Goal: Information Seeking & Learning: Learn about a topic

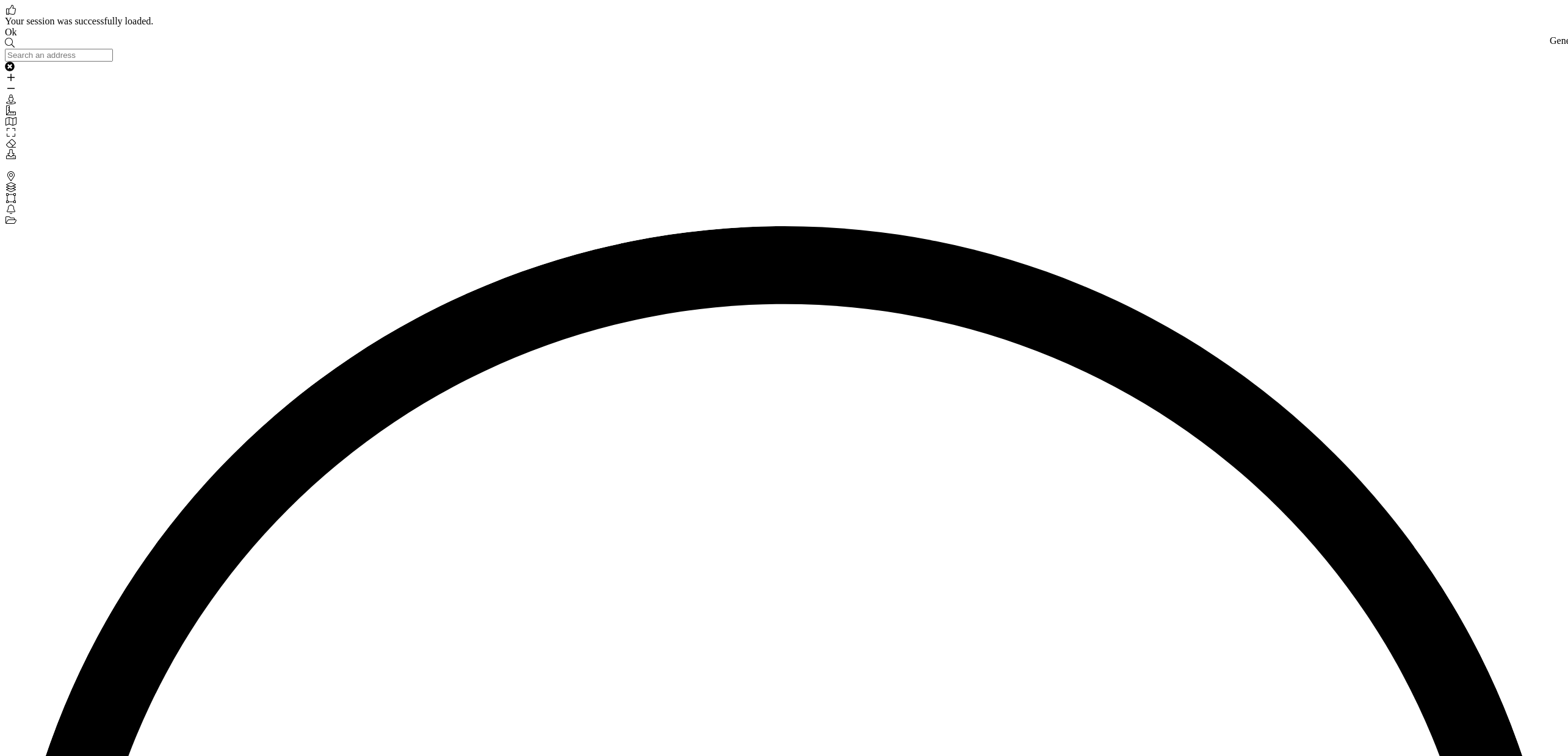
drag, startPoint x: 695, startPoint y: 325, endPoint x: 721, endPoint y: 340, distance: 30.0
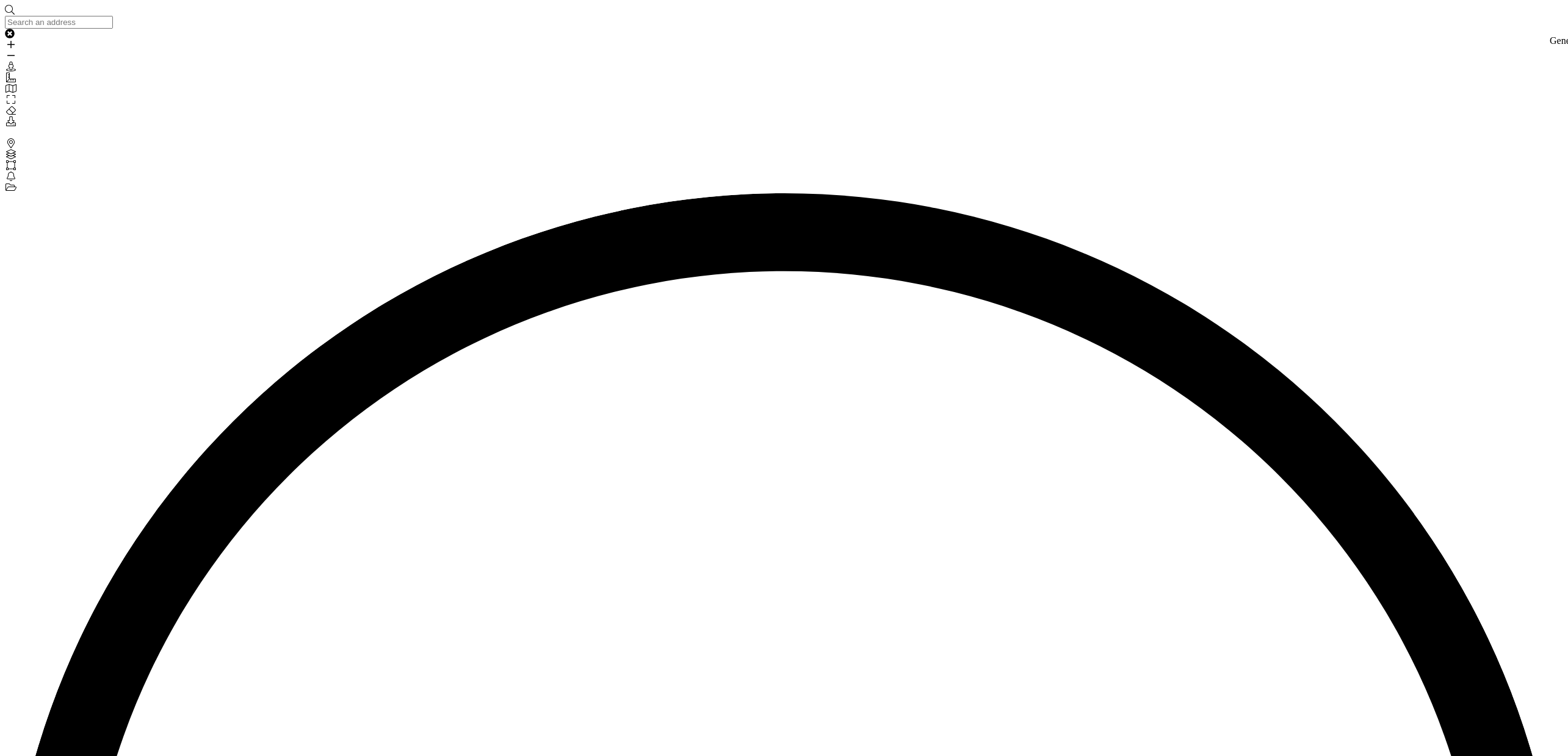
drag, startPoint x: 721, startPoint y: 340, endPoint x: 541, endPoint y: 317, distance: 181.5
drag, startPoint x: 572, startPoint y: 324, endPoint x: 742, endPoint y: 337, distance: 170.5
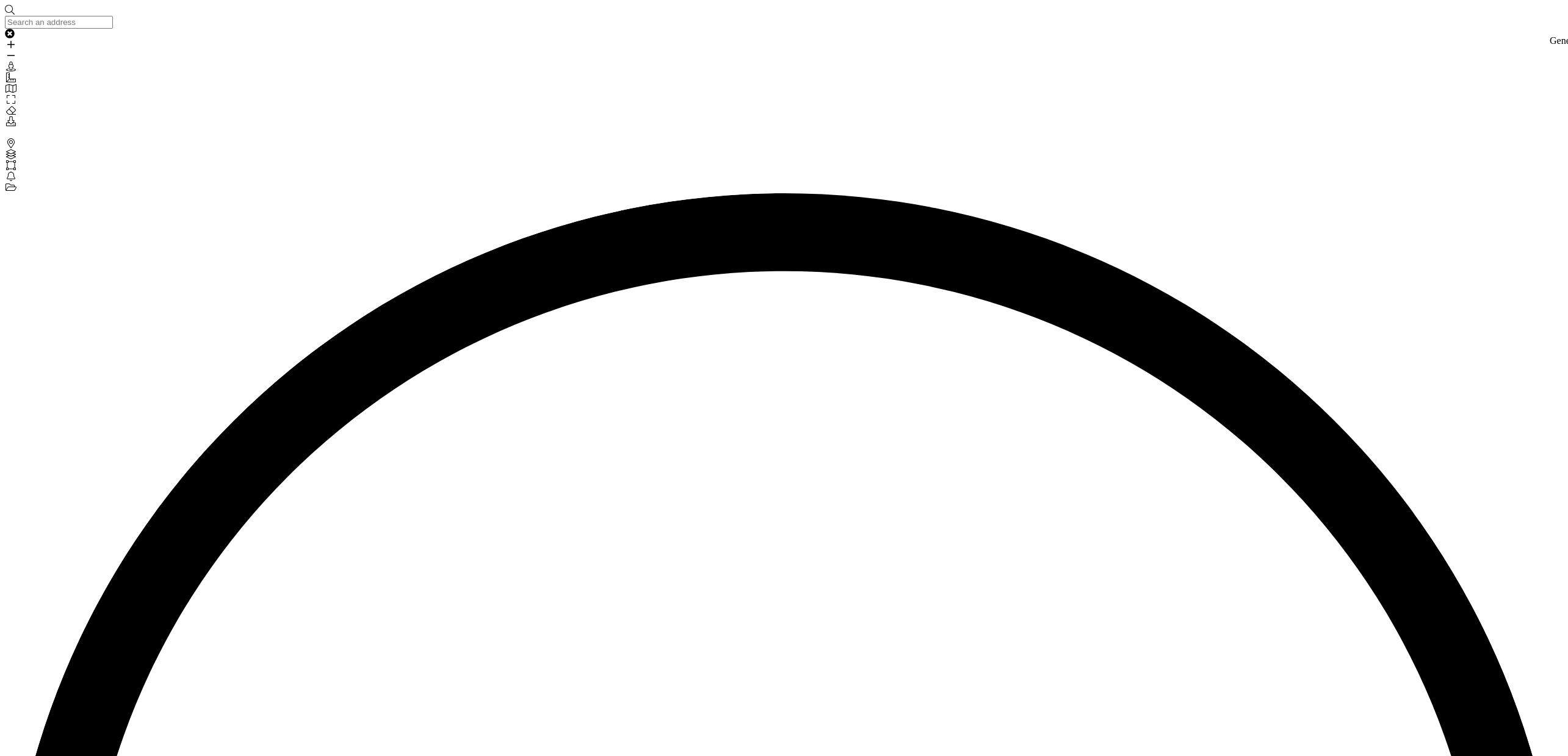
drag, startPoint x: 740, startPoint y: 336, endPoint x: 555, endPoint y: 315, distance: 186.2
drag, startPoint x: 566, startPoint y: 356, endPoint x: 701, endPoint y: 360, distance: 135.1
drag, startPoint x: 717, startPoint y: 360, endPoint x: 931, endPoint y: 362, distance: 214.0
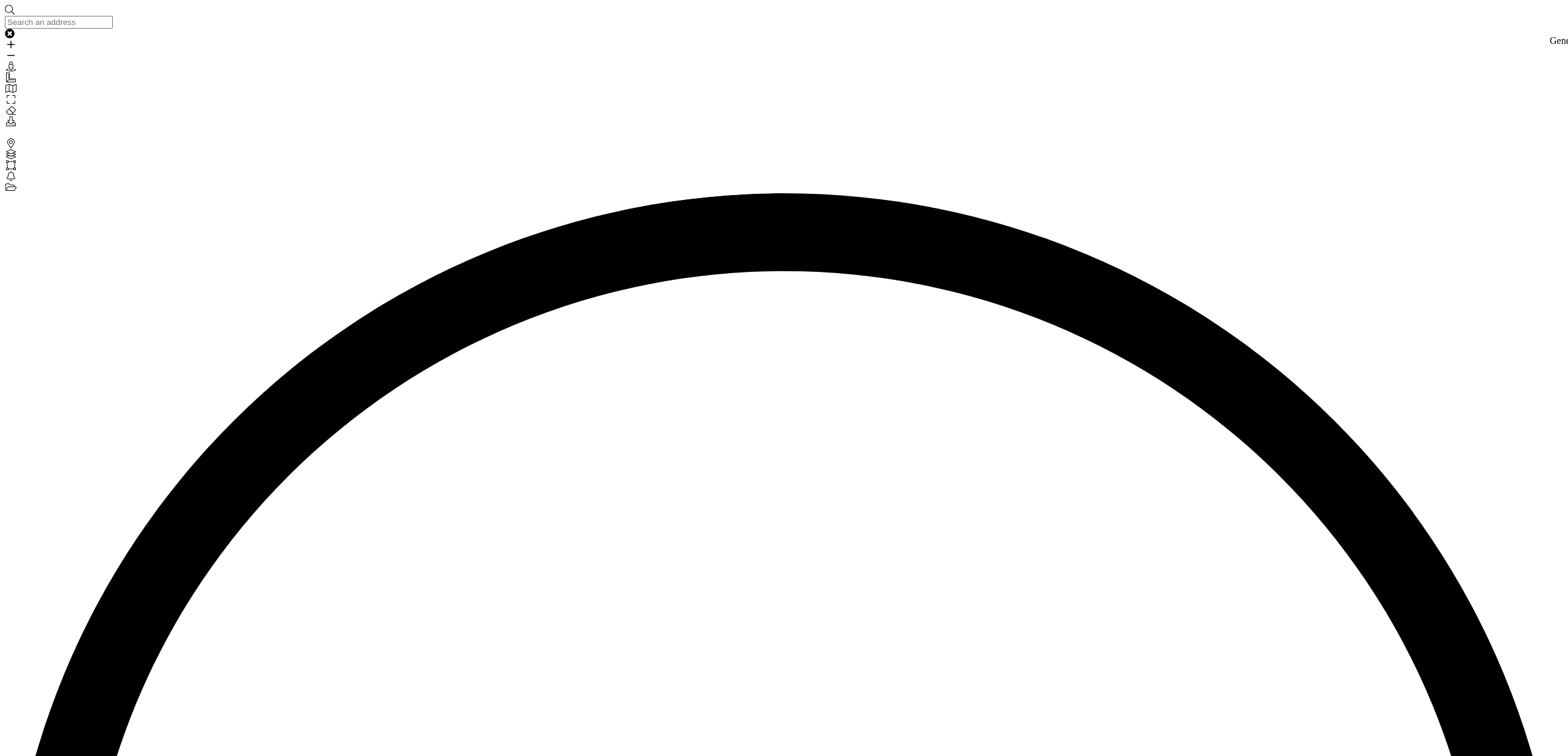
drag, startPoint x: 931, startPoint y: 362, endPoint x: 550, endPoint y: 359, distance: 381.0
drag, startPoint x: 775, startPoint y: 394, endPoint x: 558, endPoint y: 374, distance: 217.9
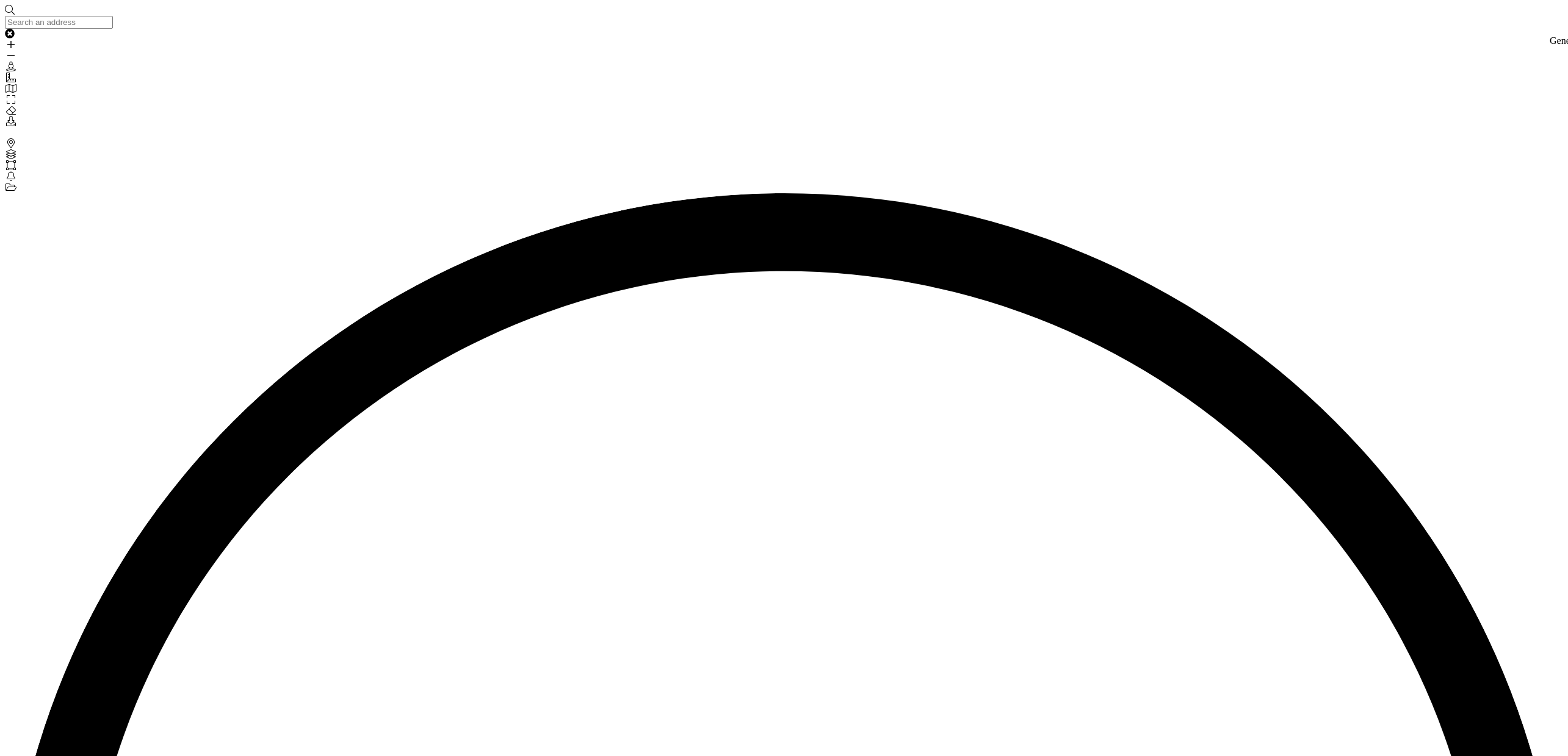
drag, startPoint x: 566, startPoint y: 353, endPoint x: 942, endPoint y: 361, distance: 376.1
drag, startPoint x: 927, startPoint y: 360, endPoint x: 546, endPoint y: 360, distance: 381.0
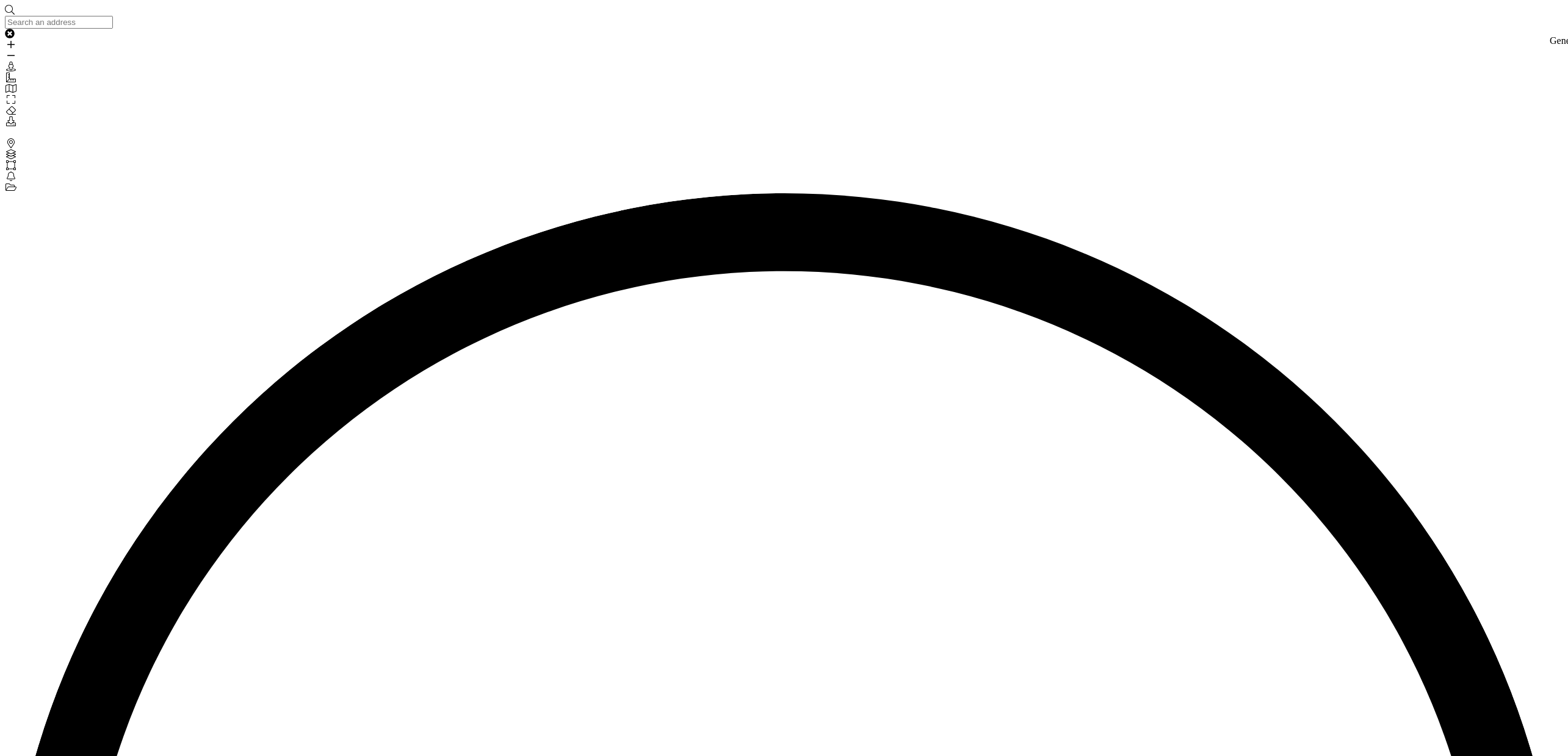
scroll to position [2, 0]
drag, startPoint x: 1072, startPoint y: 211, endPoint x: 1041, endPoint y: 252, distance: 51.4
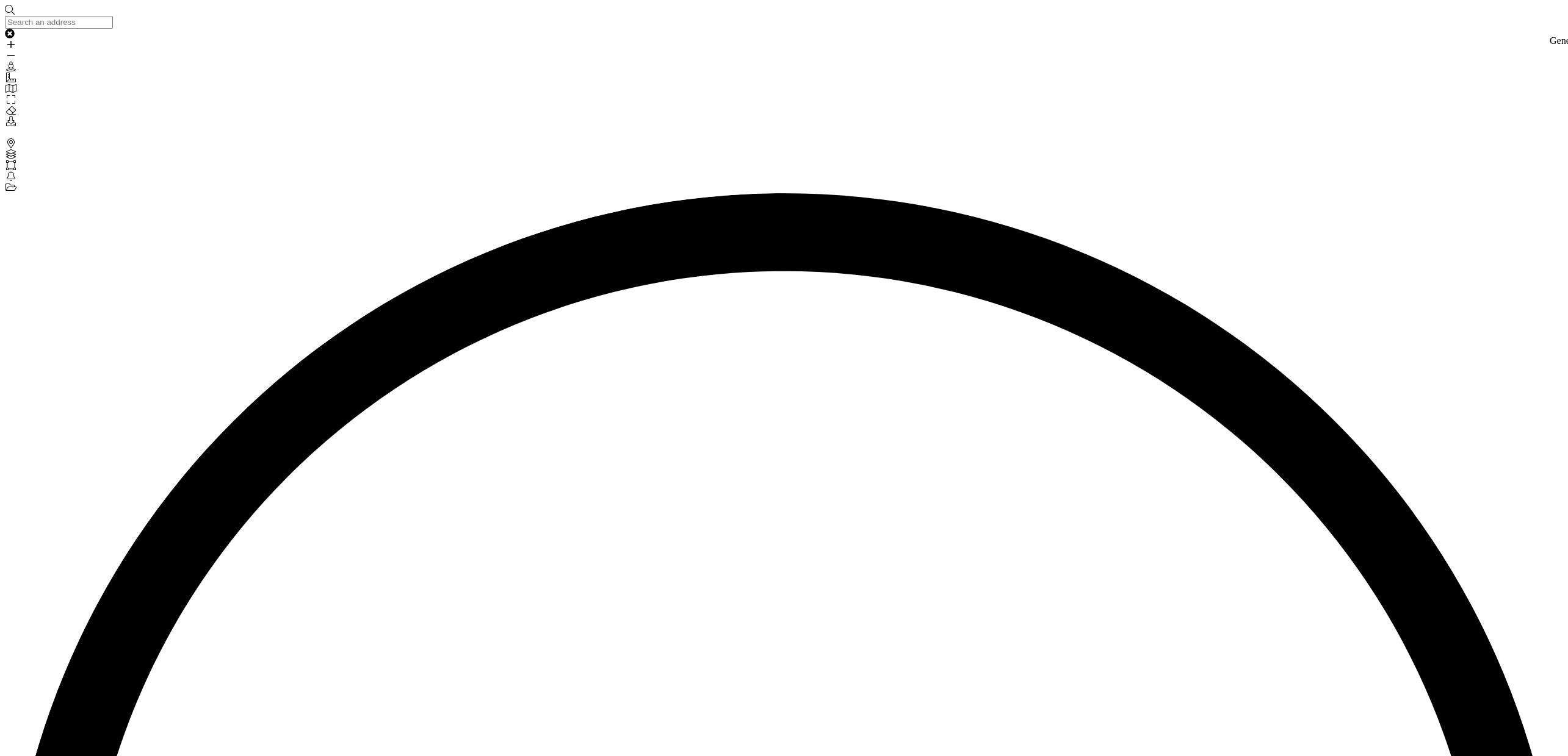
drag, startPoint x: 807, startPoint y: 92, endPoint x: 1057, endPoint y: 108, distance: 250.5
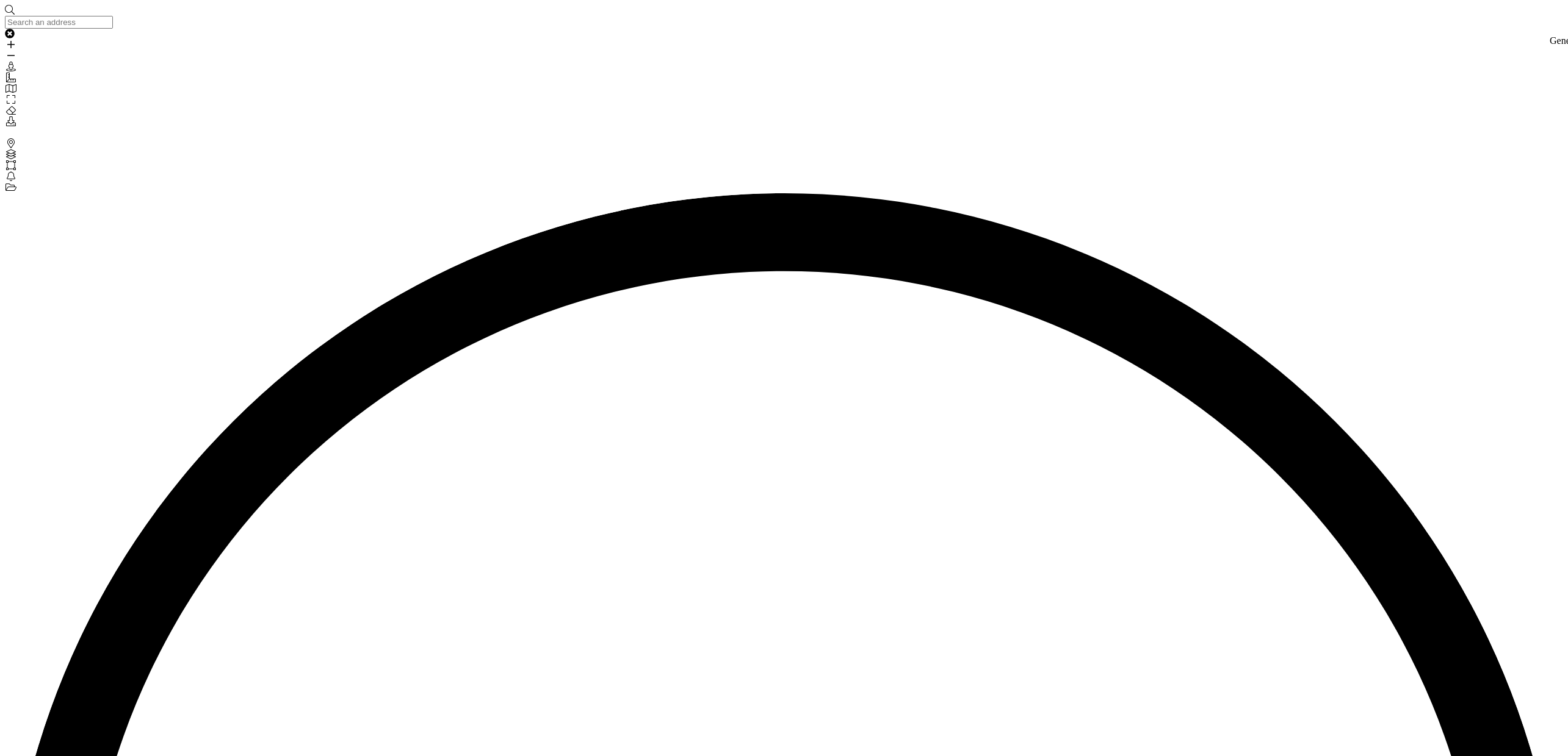
drag, startPoint x: 799, startPoint y: 45, endPoint x: 906, endPoint y: 47, distance: 107.0
drag, startPoint x: 803, startPoint y: 39, endPoint x: 1092, endPoint y: 40, distance: 289.0
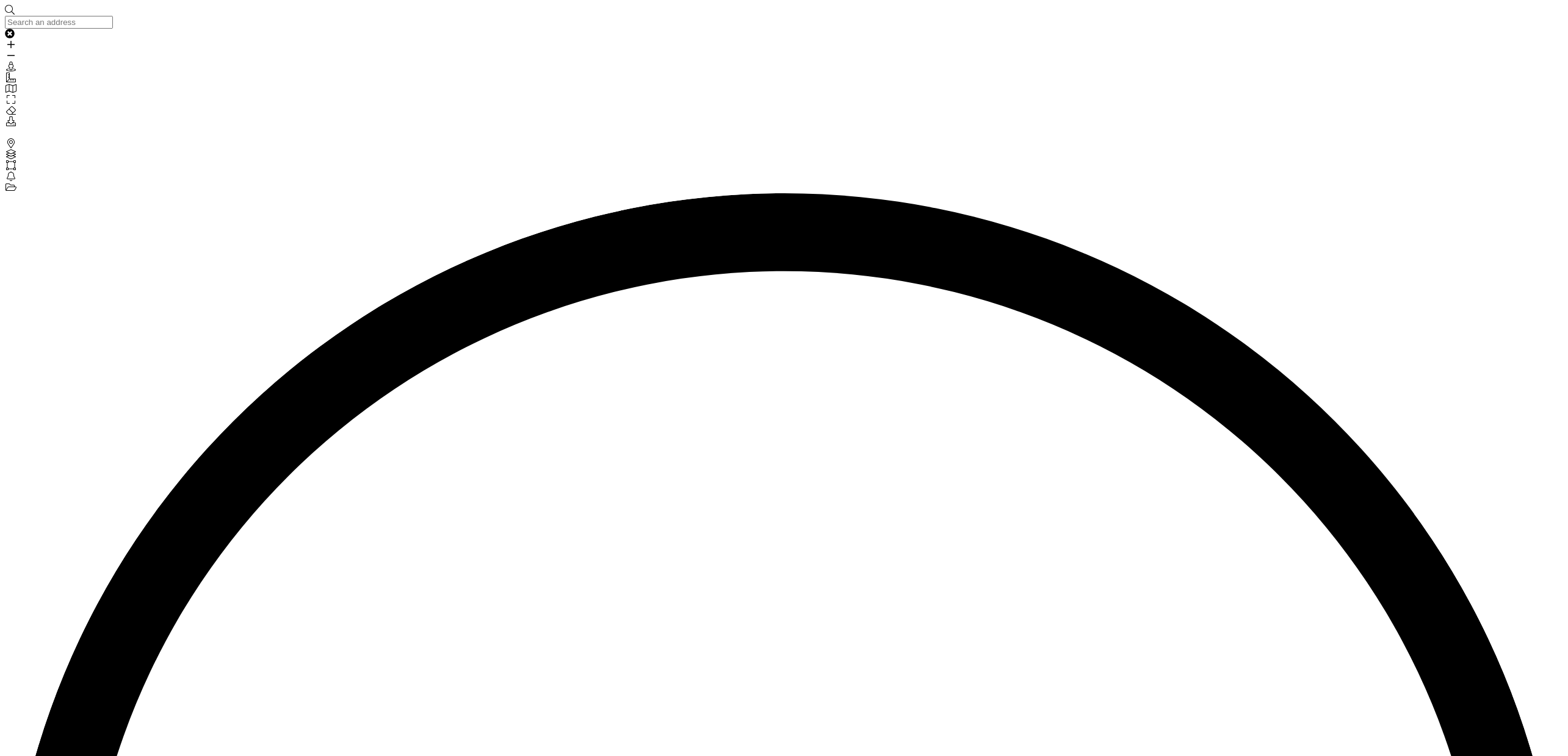
drag, startPoint x: 1337, startPoint y: 305, endPoint x: 867, endPoint y: 118, distance: 505.8
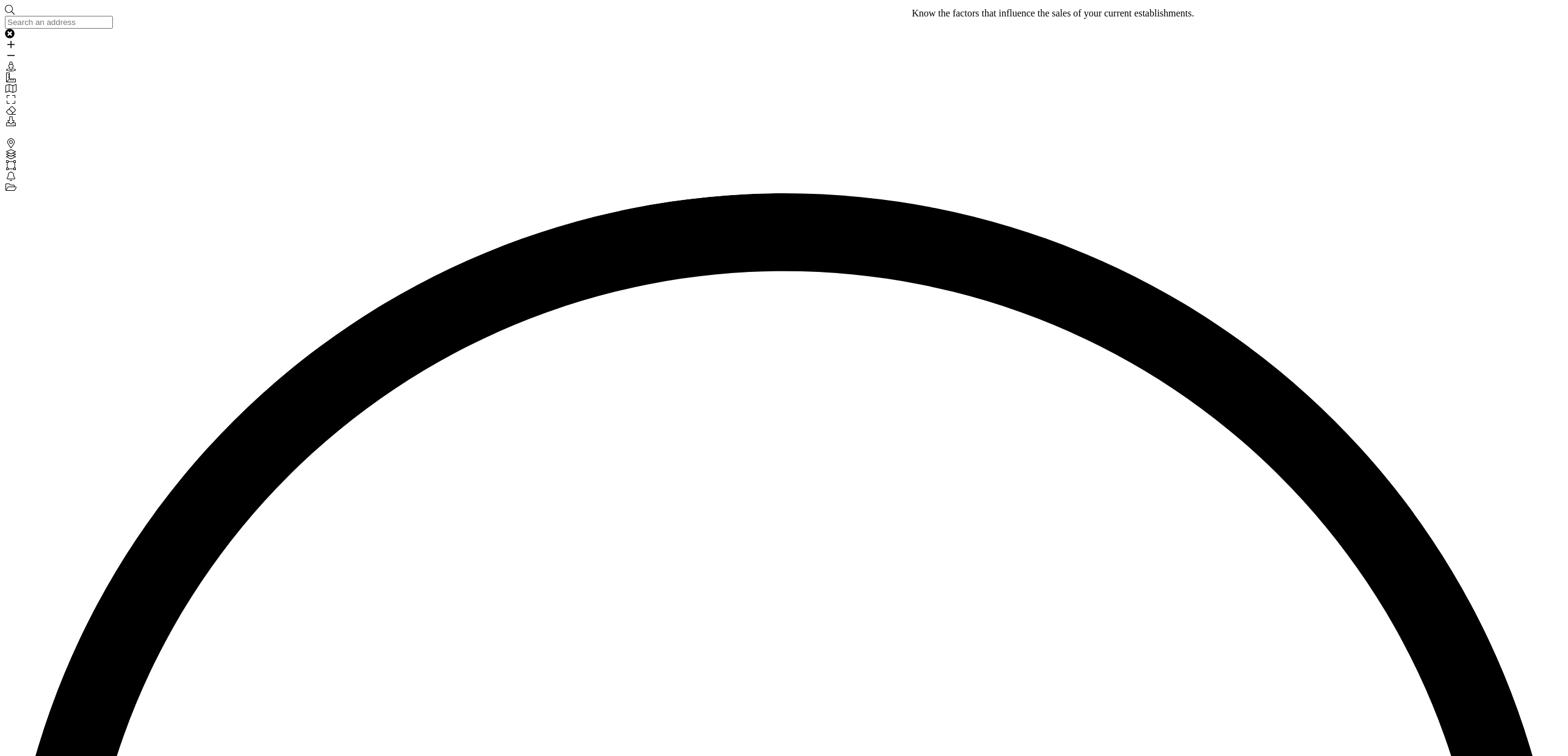
scroll to position [0, 0]
drag, startPoint x: 997, startPoint y: 259, endPoint x: 958, endPoint y: 219, distance: 55.9
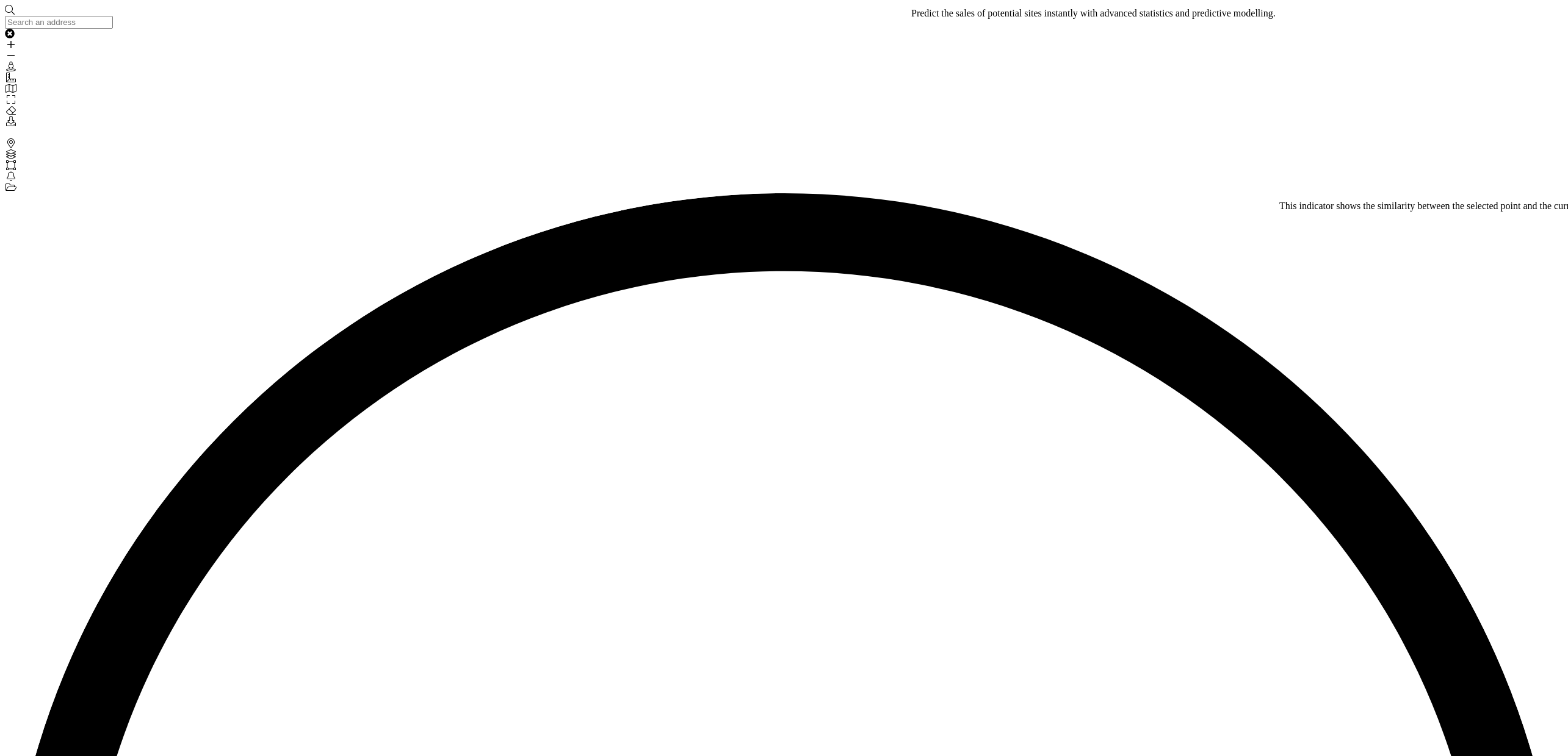
drag, startPoint x: 958, startPoint y: 219, endPoint x: 1076, endPoint y: 289, distance: 137.2
drag, startPoint x: 1307, startPoint y: 303, endPoint x: 1187, endPoint y: 212, distance: 150.6
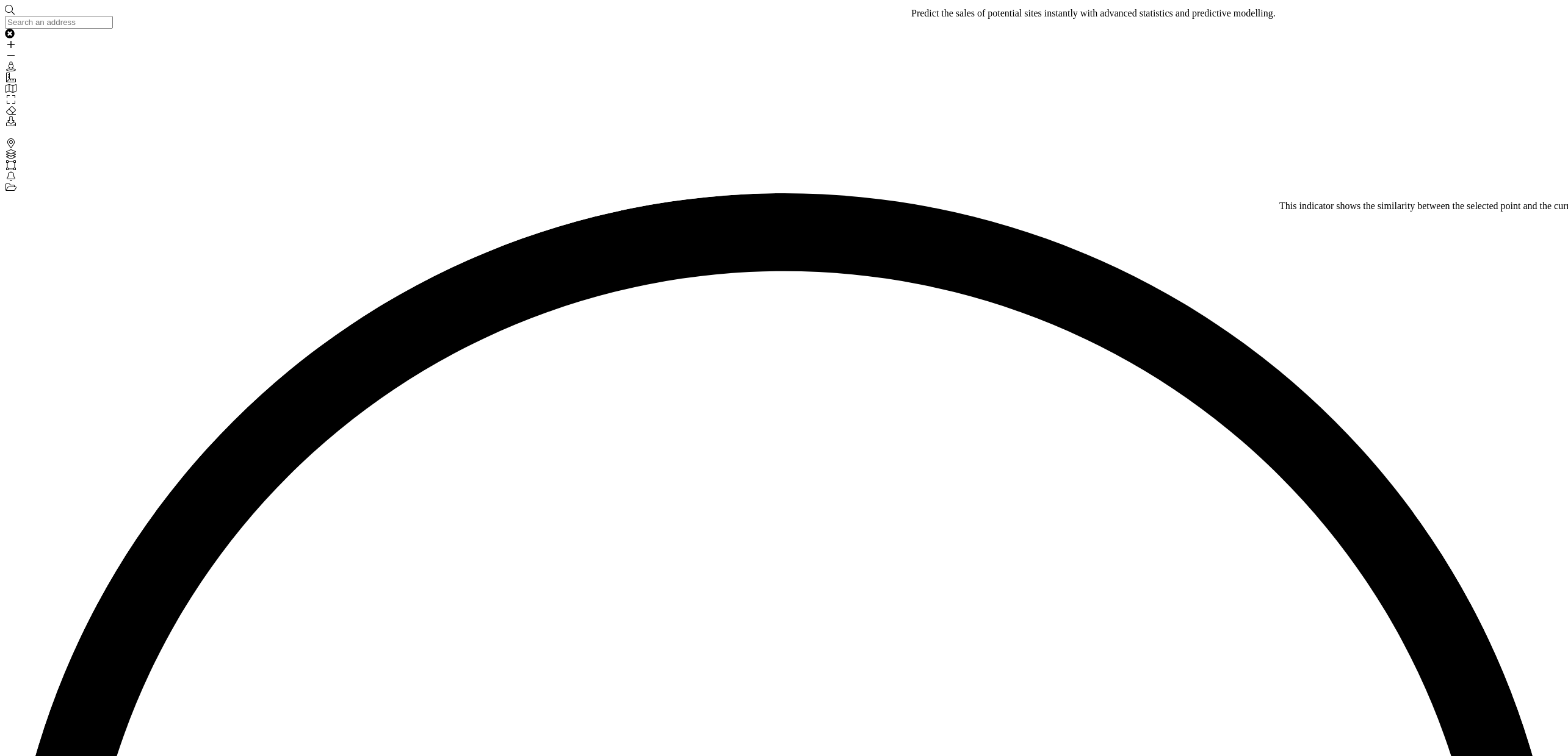
drag, startPoint x: 1187, startPoint y: 212, endPoint x: 1288, endPoint y: 305, distance: 137.3
drag, startPoint x: 1288, startPoint y: 305, endPoint x: 1179, endPoint y: 209, distance: 145.2
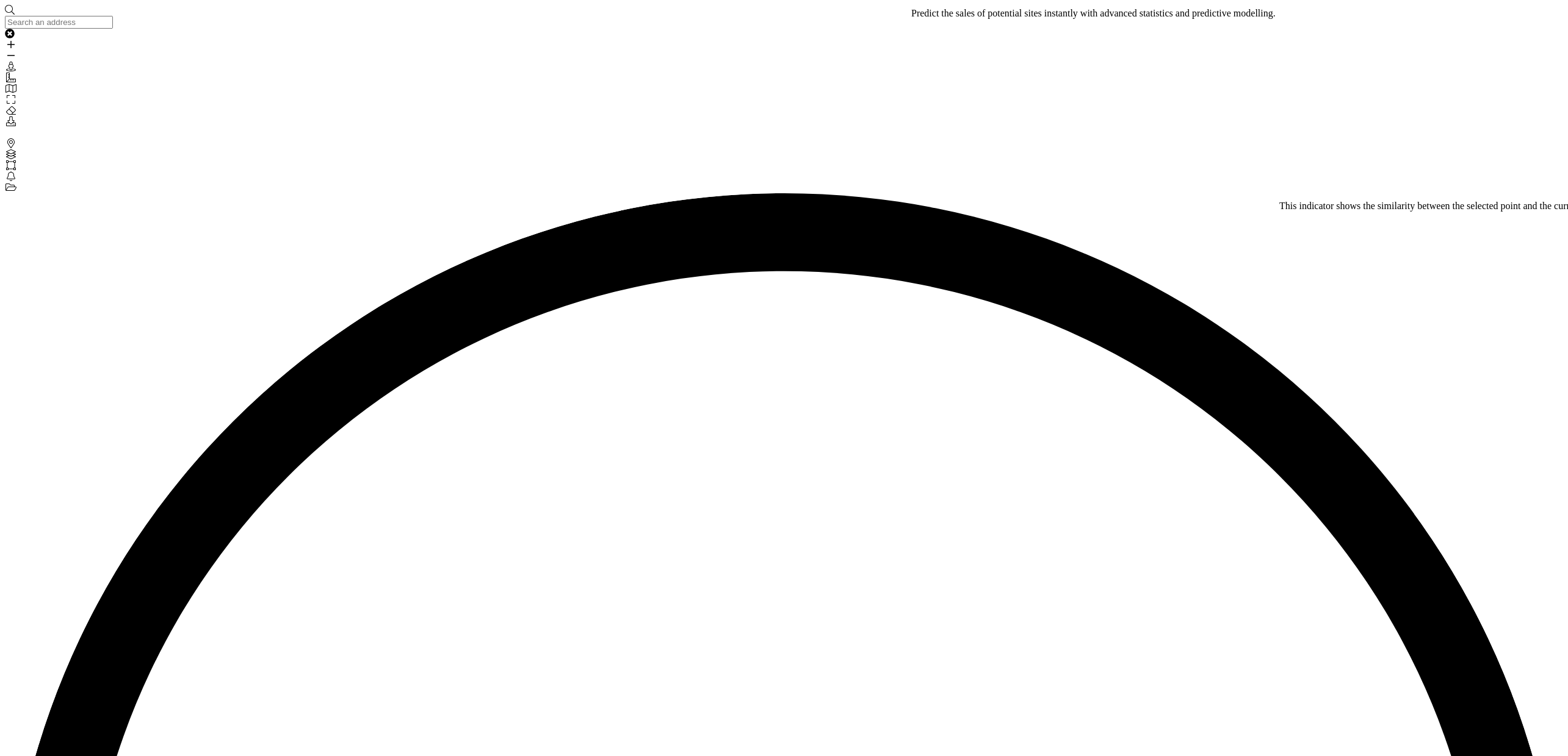
scroll to position [219, 0]
drag, startPoint x: 847, startPoint y: 211, endPoint x: 1004, endPoint y: 212, distance: 157.0
drag, startPoint x: 1049, startPoint y: 211, endPoint x: 1258, endPoint y: 211, distance: 209.0
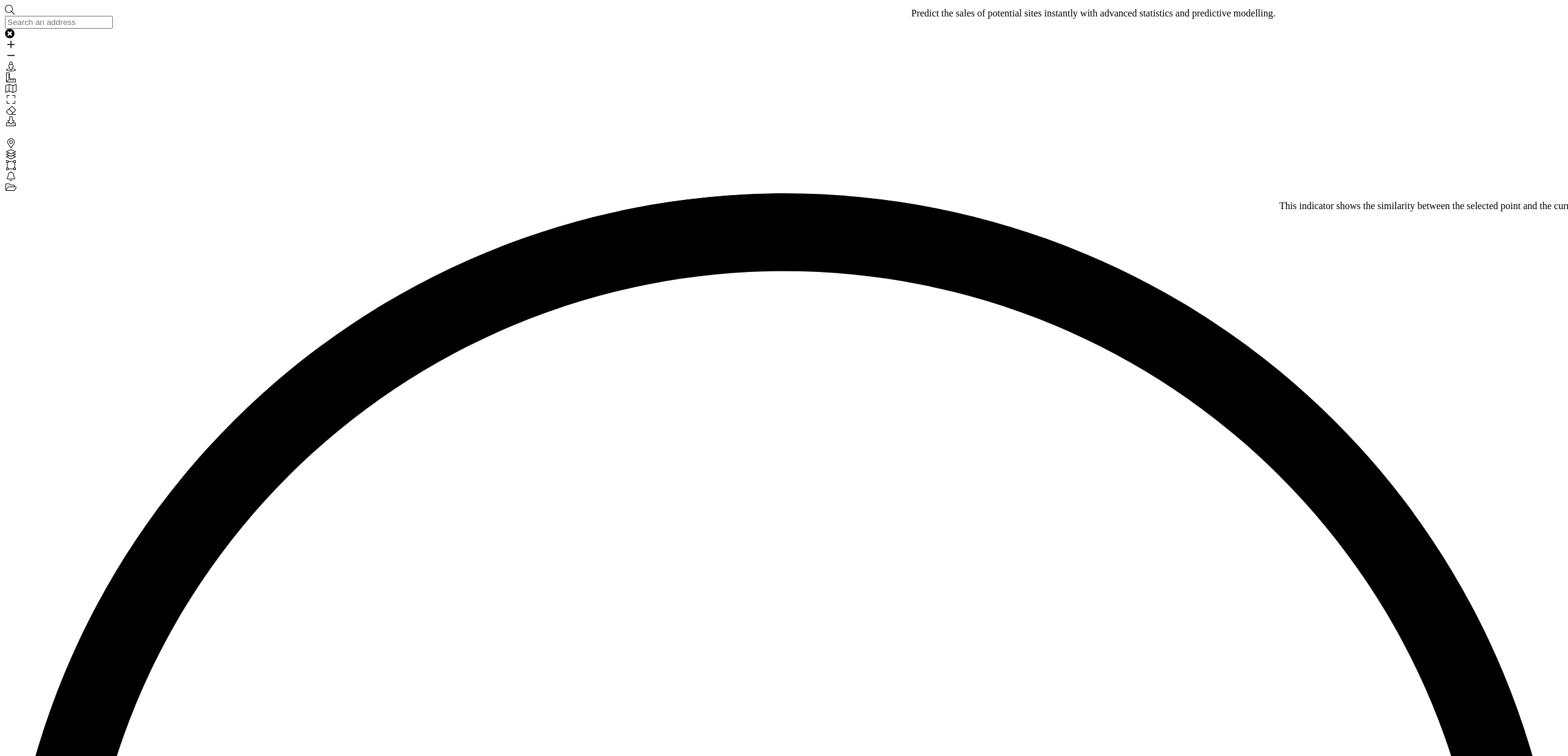
drag, startPoint x: 1296, startPoint y: 211, endPoint x: 863, endPoint y: 210, distance: 433.0
drag, startPoint x: 894, startPoint y: 236, endPoint x: 1194, endPoint y: 235, distance: 300.0
drag, startPoint x: 1096, startPoint y: 234, endPoint x: 813, endPoint y: 200, distance: 285.0
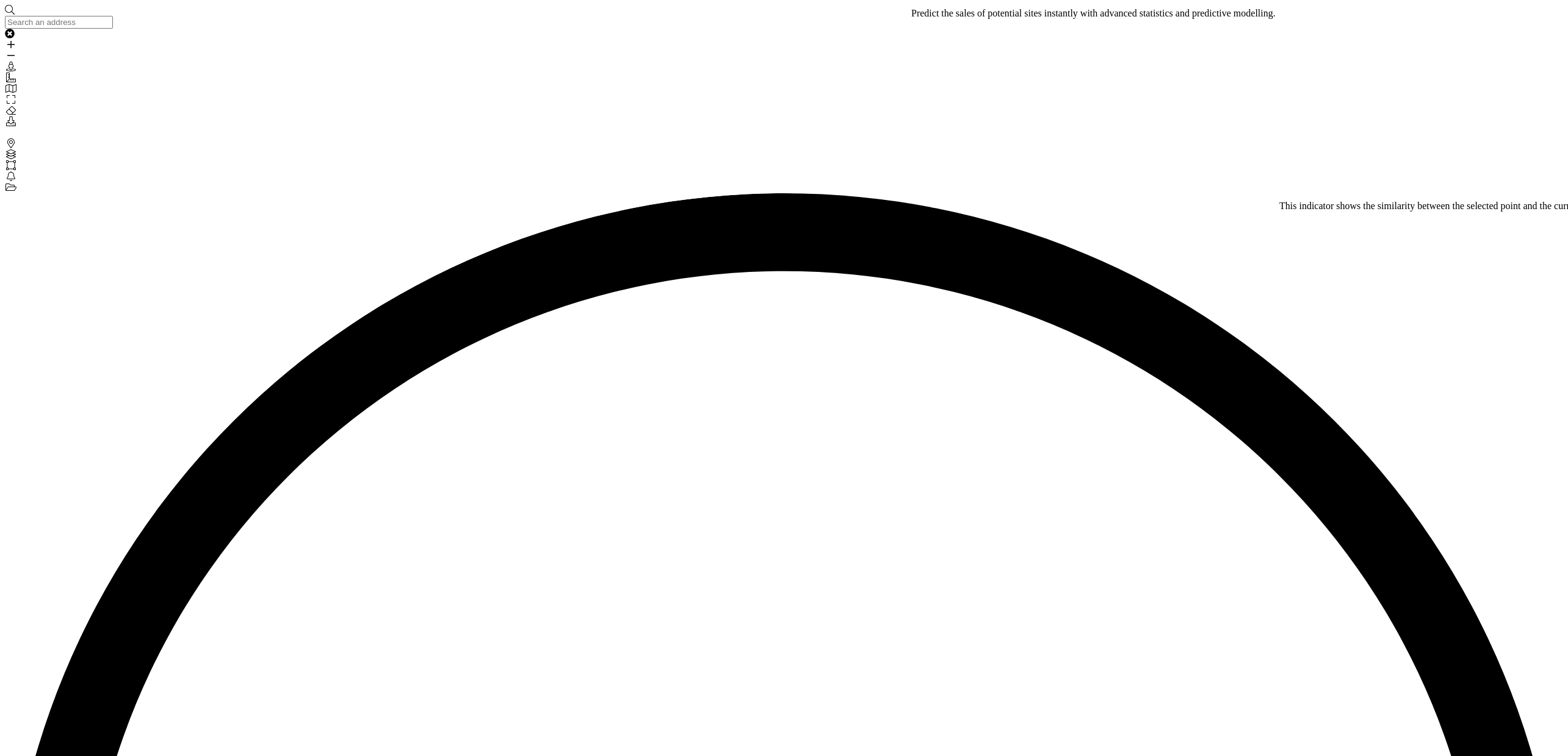
drag, startPoint x: 390, startPoint y: 354, endPoint x: 677, endPoint y: 408, distance: 292.0
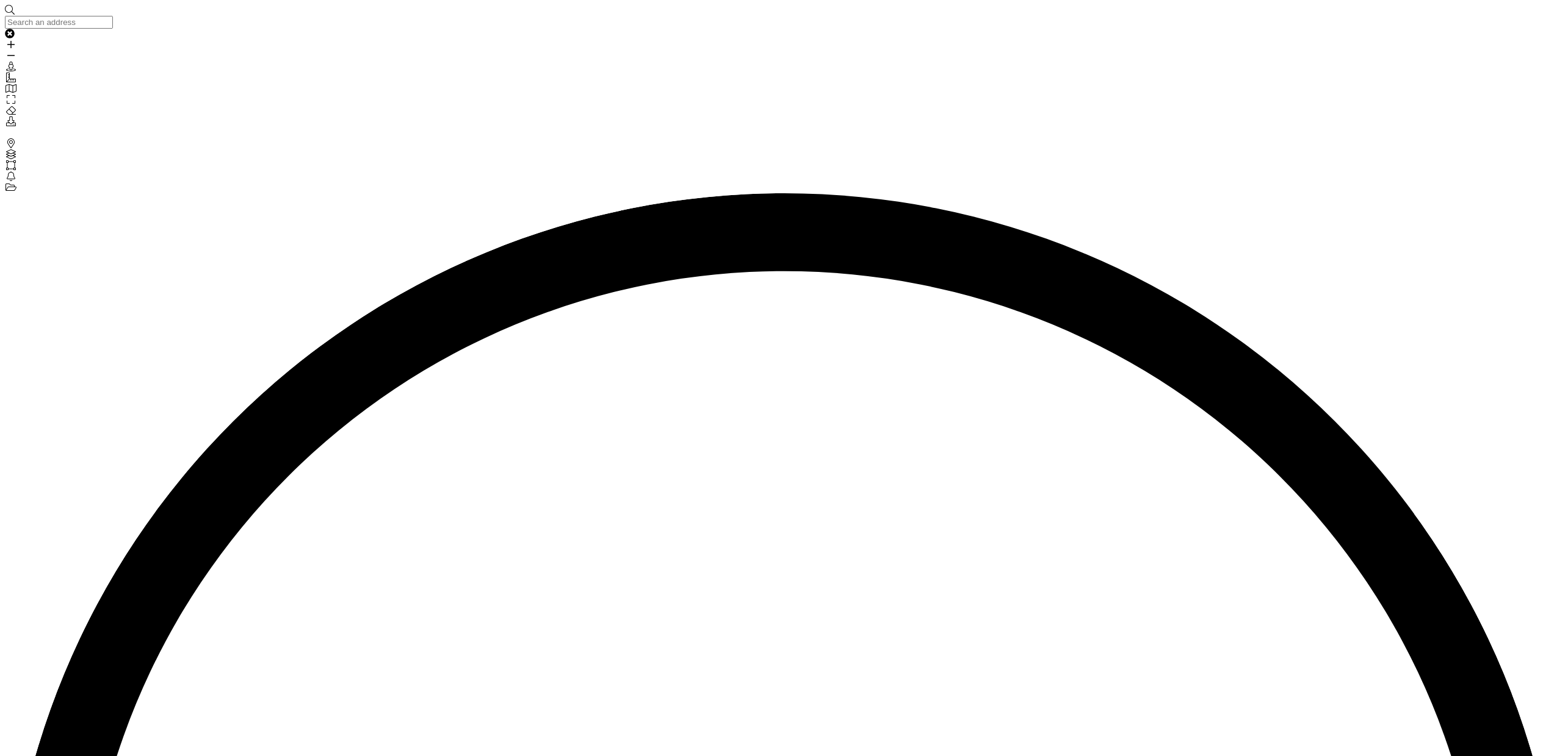
drag, startPoint x: 535, startPoint y: 380, endPoint x: 616, endPoint y: 343, distance: 89.1
click at [5, 139] on div "Brands" at bounding box center [784, 144] width 1558 height 11
click at [14, 149] on div "Layers" at bounding box center [784, 155] width 1558 height 11
click at [9, 160] on icon "Areas" at bounding box center [10, 165] width 12 height 10
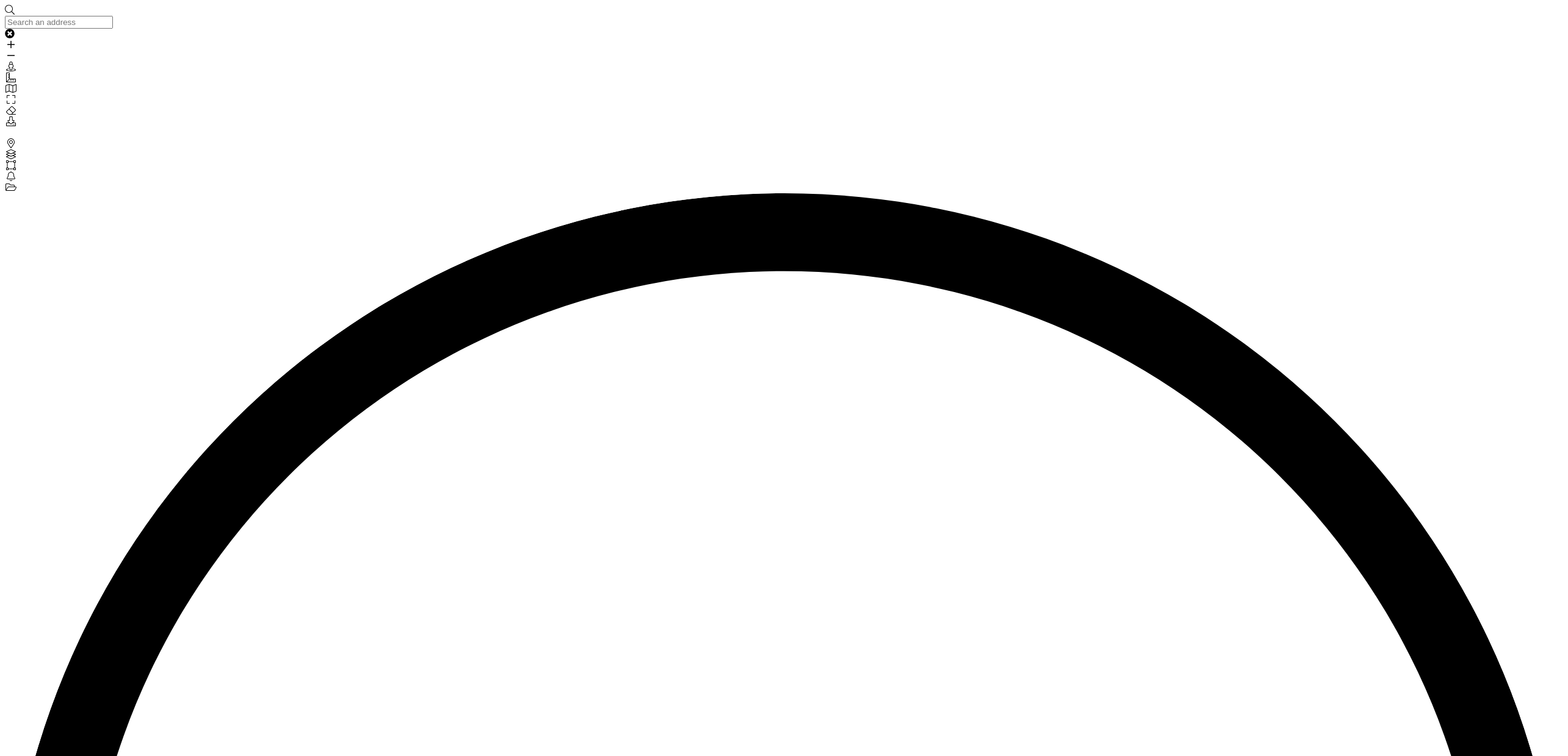
click at [6, 171] on div "Notifications" at bounding box center [784, 177] width 1558 height 11
click at [5, 183] on div "States" at bounding box center [784, 188] width 1558 height 11
